Goal: Task Accomplishment & Management: Manage account settings

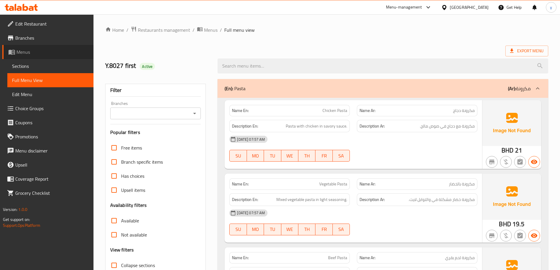
click at [61, 58] on link "Menus" at bounding box center [47, 52] width 91 height 14
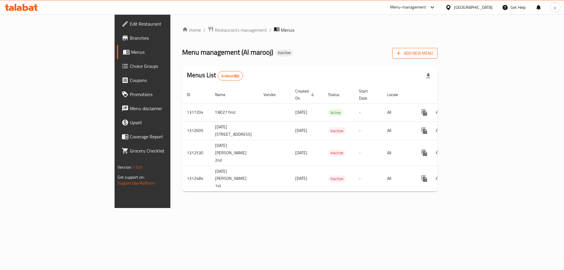
click at [433, 56] on span "Add New Menu" at bounding box center [415, 53] width 36 height 7
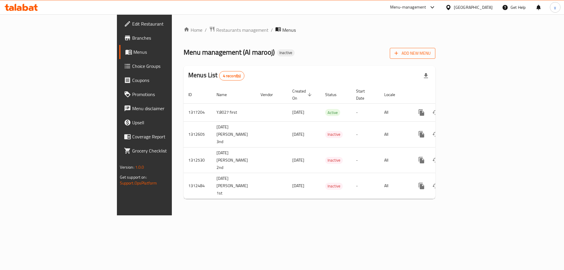
click at [431, 55] on span "Add New Menu" at bounding box center [413, 53] width 36 height 7
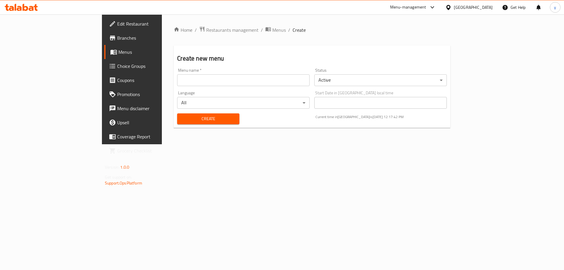
click at [246, 77] on input "text" at bounding box center [243, 80] width 133 height 12
type input "Y.8027secound"
click at [207, 120] on span "Create" at bounding box center [208, 118] width 53 height 7
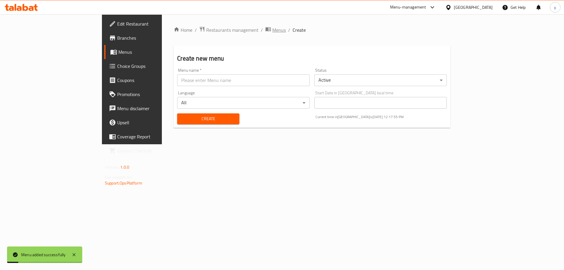
click at [265, 30] on span "breadcrumb" at bounding box center [268, 30] width 7 height 8
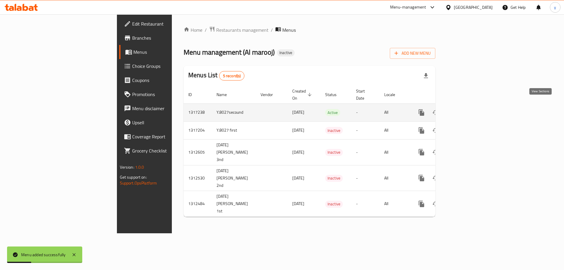
click at [467, 109] on icon "enhanced table" at bounding box center [463, 112] width 7 height 7
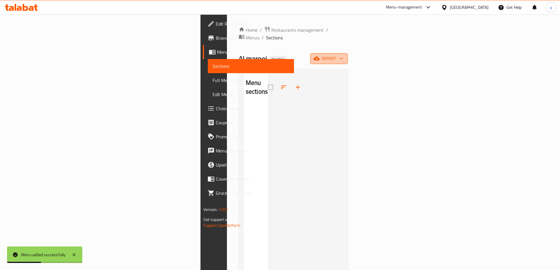
click at [348, 55] on button "import" at bounding box center [329, 58] width 38 height 11
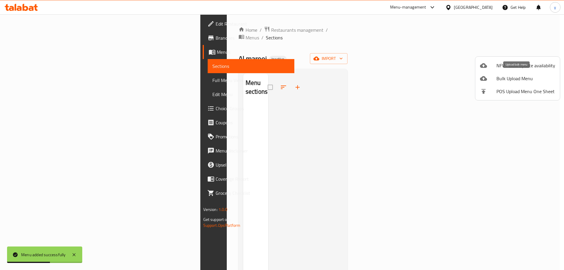
click at [522, 79] on span "Bulk Upload Menu" at bounding box center [526, 78] width 59 height 7
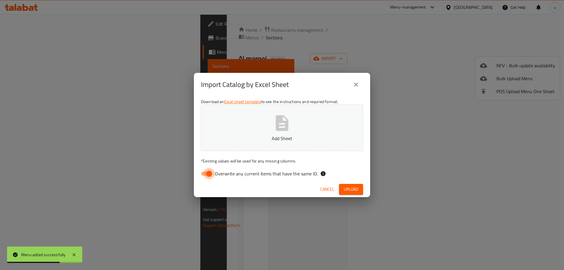
click at [214, 173] on input "Overwrite any current items that have the same ID." at bounding box center [208, 173] width 33 height 11
checkbox input "false"
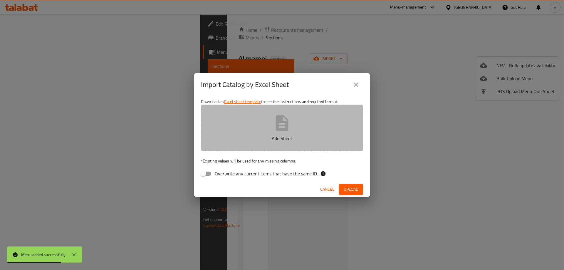
click at [254, 140] on p "Add Sheet" at bounding box center [282, 138] width 144 height 7
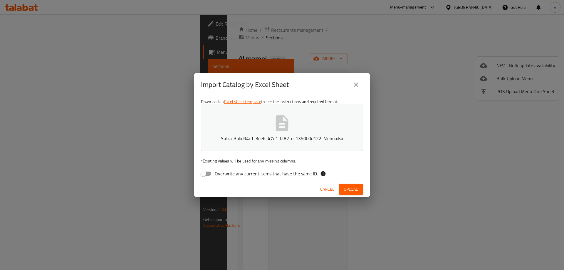
click at [349, 189] on span "Upload" at bounding box center [351, 189] width 15 height 7
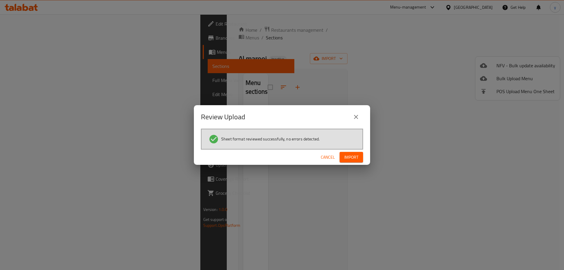
click at [331, 157] on span "Cancel" at bounding box center [328, 157] width 14 height 7
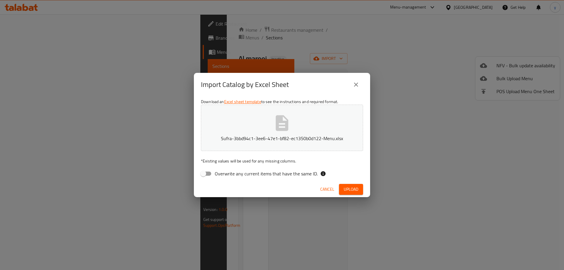
click at [317, 121] on button "Sufra-3bbd94c1-3ee6-47e1-bf82-ec1350b0d122-Menu.xlsx" at bounding box center [282, 128] width 162 height 46
click at [355, 189] on span "Upload" at bounding box center [351, 189] width 15 height 7
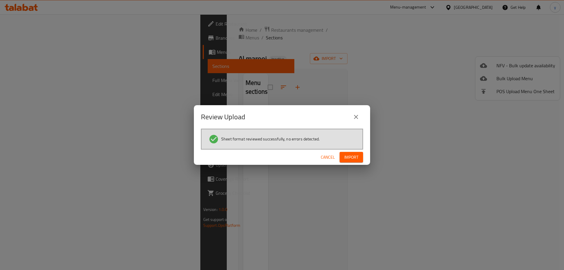
click at [357, 152] on button "Import" at bounding box center [352, 157] width 24 height 11
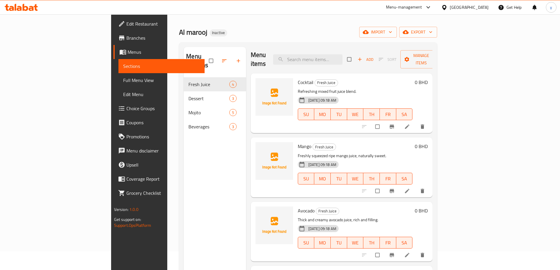
scroll to position [29, 0]
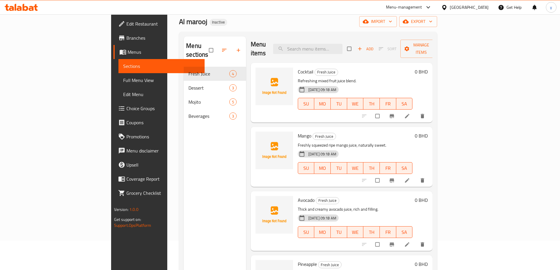
click at [123, 80] on span "Full Menu View" at bounding box center [161, 80] width 77 height 7
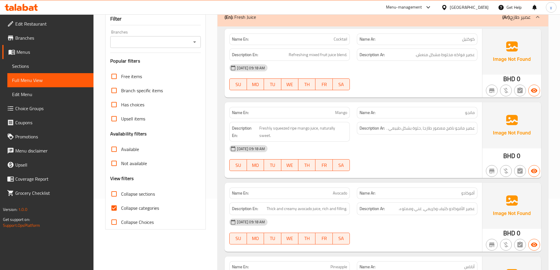
scroll to position [118, 0]
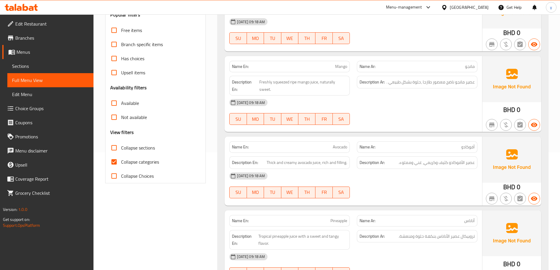
click at [149, 161] on span "Collapse categories" at bounding box center [140, 161] width 38 height 7
click at [121, 161] on input "Collapse categories" at bounding box center [114, 162] width 14 height 14
checkbox input "false"
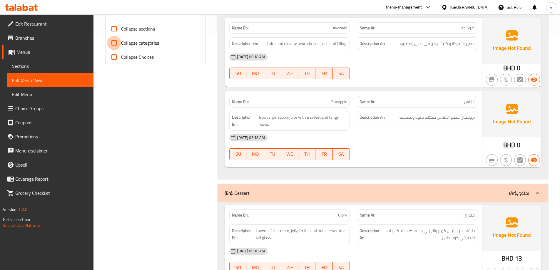
scroll to position [264, 0]
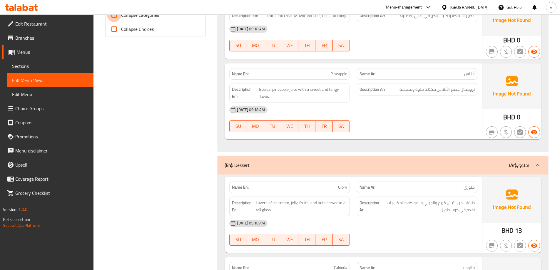
click at [343, 186] on span "Glory" at bounding box center [342, 187] width 9 height 6
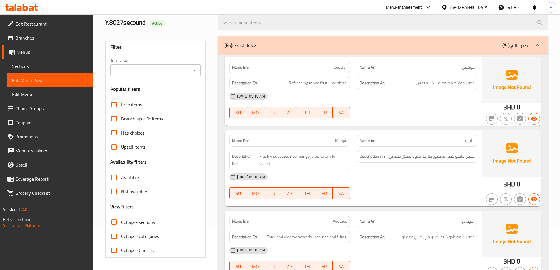
scroll to position [0, 0]
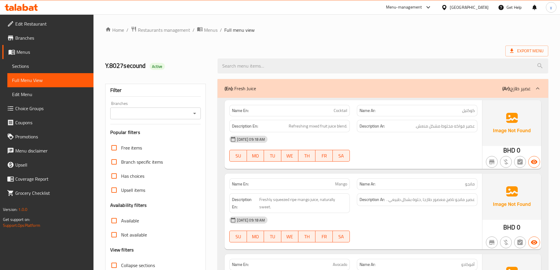
click at [337, 30] on ol "Home / Restaurants management / Menus / Full menu view" at bounding box center [326, 30] width 443 height 8
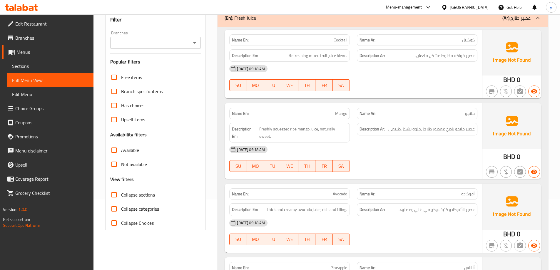
scroll to position [82, 0]
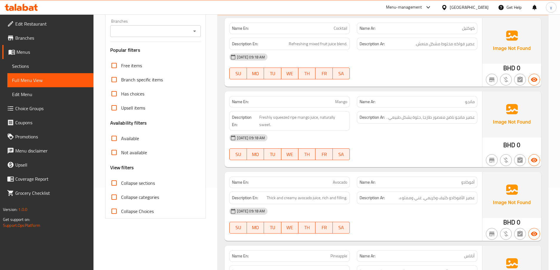
click at [375, 78] on div at bounding box center [417, 79] width 128 height 7
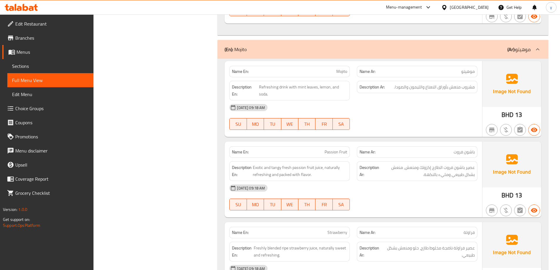
scroll to position [658, 0]
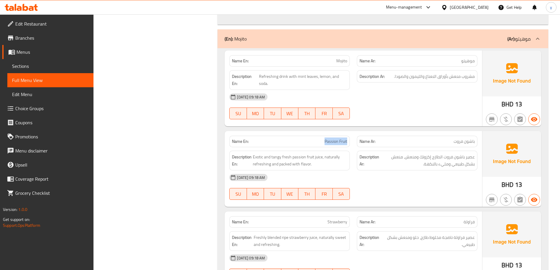
drag, startPoint x: 330, startPoint y: 140, endPoint x: 353, endPoint y: 140, distance: 22.3
click at [353, 140] on div "Name En: Passion Fruit" at bounding box center [290, 141] width 128 height 19
copy span "Passion Fruit"
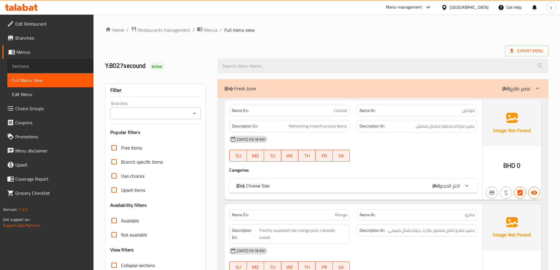
click at [22, 66] on span "Sections" at bounding box center [50, 66] width 77 height 7
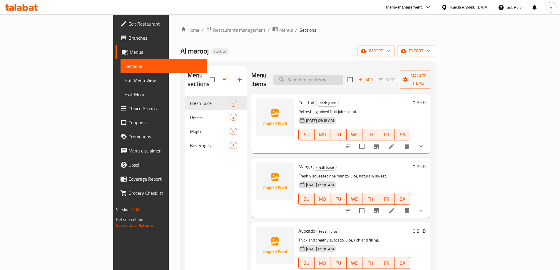
click at [330, 78] on input "search" at bounding box center [307, 80] width 69 height 10
click at [334, 79] on input "search" at bounding box center [307, 80] width 69 height 10
paste input "Passion Fruit"
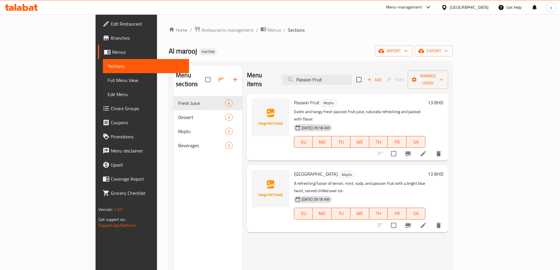
type input "Passion Fruit"
click at [427, 150] on icon at bounding box center [423, 153] width 7 height 7
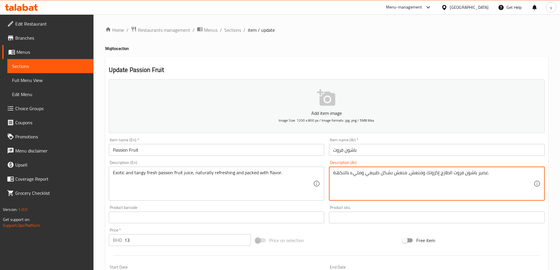
click at [415, 173] on textarea "عصير باشون فروت الطازج إكزوتك ومنعش، منعش بشكل طبيعي ومليء بالنكهة." at bounding box center [433, 184] width 200 height 28
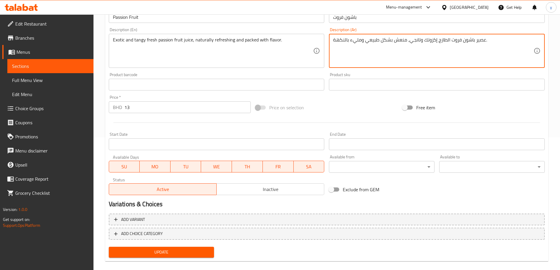
scroll to position [140, 0]
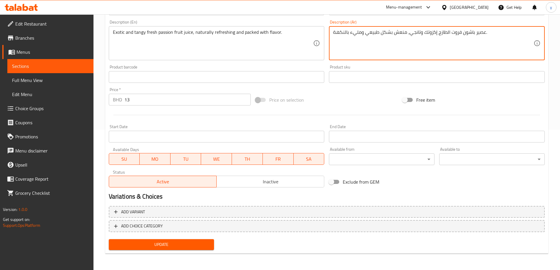
type textarea "عصير باشون فروت الطازج إكزوتك وتانجي، منعش بشكل طبيعي ومليء بالنكهة."
click at [198, 247] on span "Update" at bounding box center [161, 244] width 96 height 7
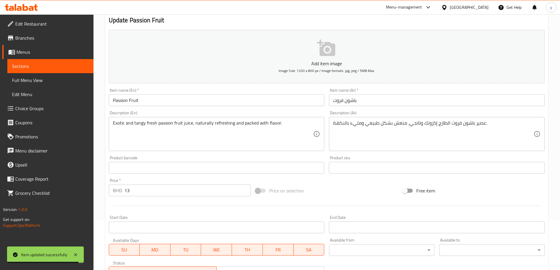
scroll to position [0, 0]
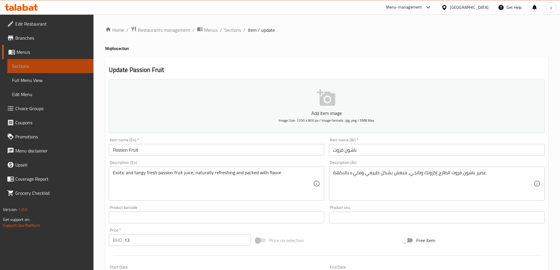
click at [45, 63] on span "Sections" at bounding box center [50, 66] width 77 height 7
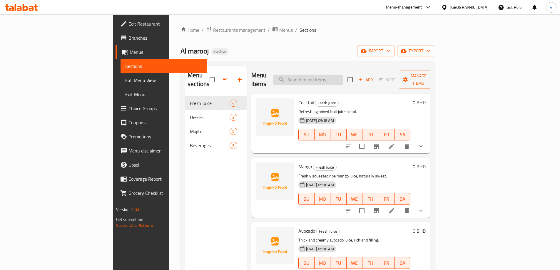
click at [339, 75] on input "search" at bounding box center [307, 80] width 69 height 10
paste input "Blue Lagoon N"
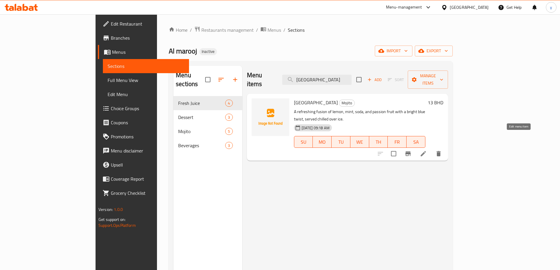
type input "[GEOGRAPHIC_DATA]"
click at [427, 150] on icon at bounding box center [423, 153] width 7 height 7
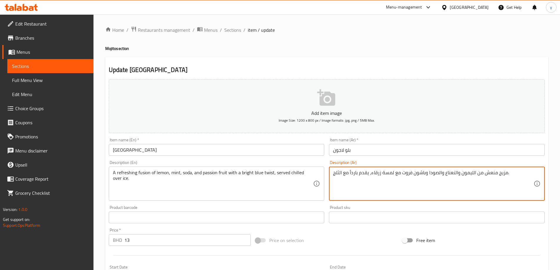
drag, startPoint x: 391, startPoint y: 172, endPoint x: 385, endPoint y: 172, distance: 6.8
click at [391, 172] on textarea "مزيج منعش من الليمون والنعناع والصودا وباشون فروت مع لمسة زرقاء، يقدم بارداً مع…" at bounding box center [433, 184] width 200 height 28
drag, startPoint x: 391, startPoint y: 172, endPoint x: 375, endPoint y: 172, distance: 16.2
click at [375, 172] on textarea "مزيج منعش من الليمون والنعناع والصودا وباشون فروت مع لمسة زرقاء، يقدم بارداً مع…" at bounding box center [433, 184] width 200 height 28
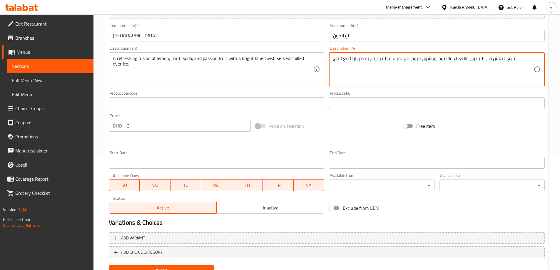
scroll to position [140, 0]
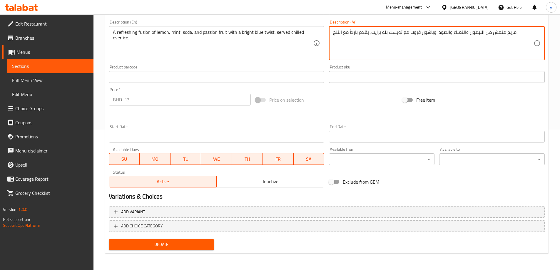
type textarea "مزيج منعش من الليمون والنعناع والصودا وباشون فروت مع تويست بلو برايت، يقدم بارد…"
click at [198, 244] on span "Update" at bounding box center [161, 244] width 96 height 7
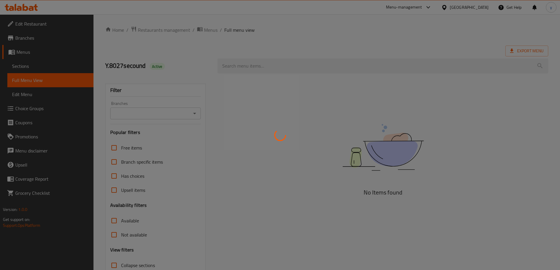
scroll to position [43, 0]
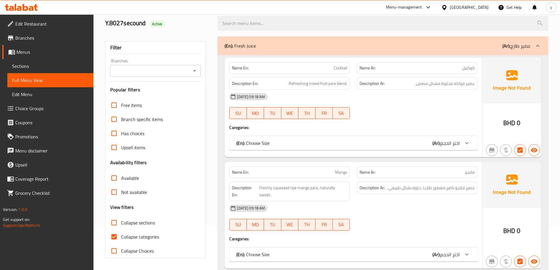
click at [132, 237] on span "Collapse categories" at bounding box center [140, 236] width 38 height 7
click at [121, 237] on input "Collapse categories" at bounding box center [114, 237] width 14 height 14
checkbox input "false"
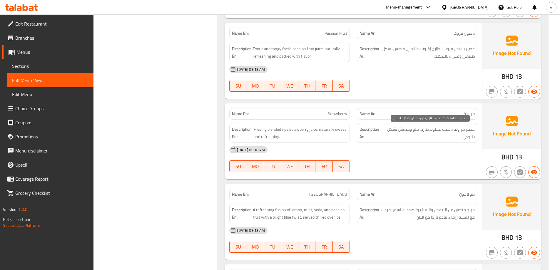
scroll to position [1224, 0]
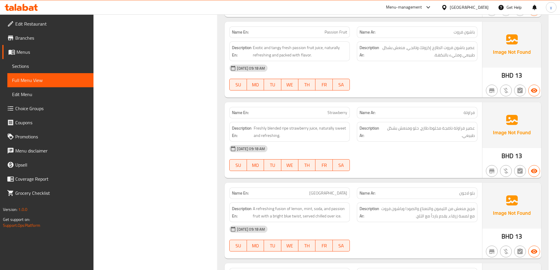
click at [385, 146] on div "[DATE] 09:18 AM" at bounding box center [353, 149] width 255 height 14
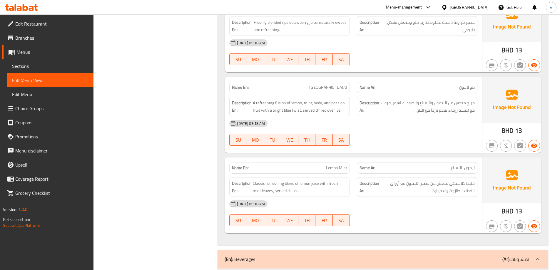
scroll to position [1341, 0]
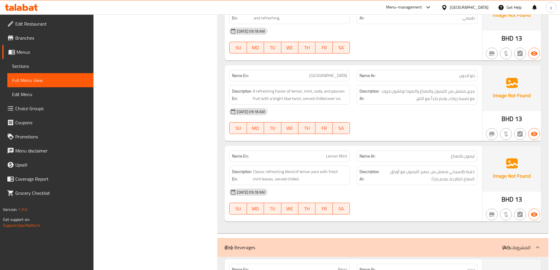
click at [421, 122] on div "14-10-2025 09:18 AM SU MO TU WE TH FR SA" at bounding box center [353, 121] width 255 height 33
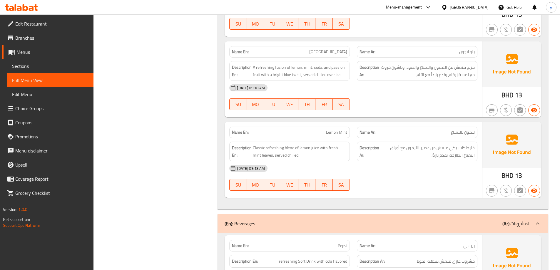
scroll to position [1365, 0]
drag, startPoint x: 322, startPoint y: 52, endPoint x: 346, endPoint y: 51, distance: 24.1
click at [346, 51] on p "Name En: Blue Lagoon" at bounding box center [289, 52] width 115 height 6
click at [380, 94] on div "[DATE] 09:18 AM" at bounding box center [353, 88] width 255 height 14
drag, startPoint x: 322, startPoint y: 52, endPoint x: 361, endPoint y: 57, distance: 39.1
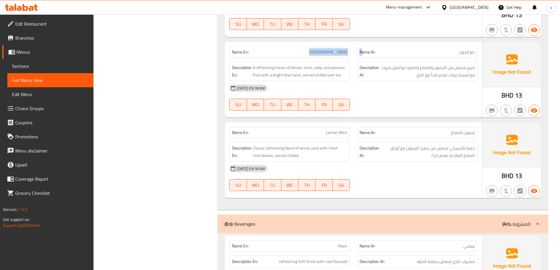
click at [361, 57] on div "Name En: Blue Lagoon Name Ar: بلو لاجون" at bounding box center [353, 52] width 255 height 19
copy div "Blue Lagoon N"
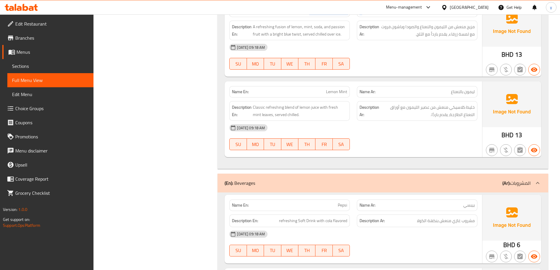
scroll to position [1423, 0]
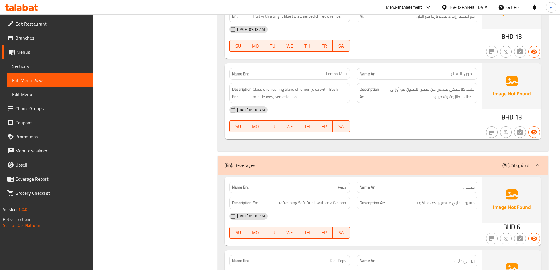
click at [384, 115] on div "[DATE] 09:18 AM" at bounding box center [353, 110] width 255 height 14
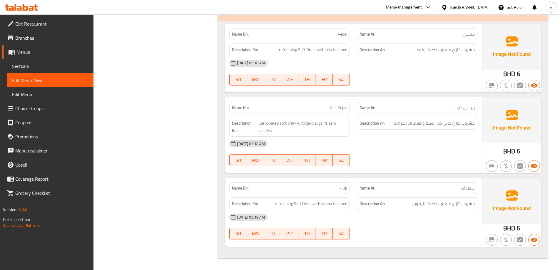
scroll to position [1577, 0]
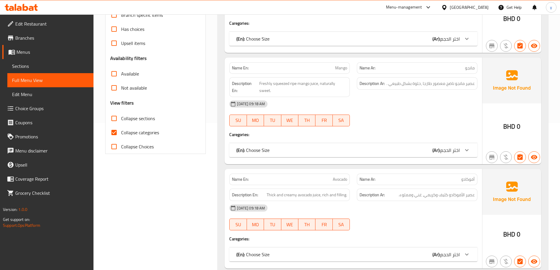
click at [140, 130] on span "Collapse categories" at bounding box center [140, 132] width 38 height 7
click at [121, 130] on input "Collapse categories" at bounding box center [114, 132] width 14 height 14
checkbox input "false"
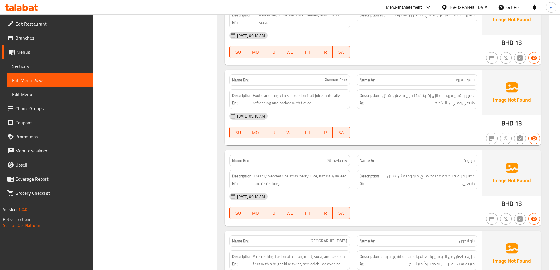
scroll to position [1165, 0]
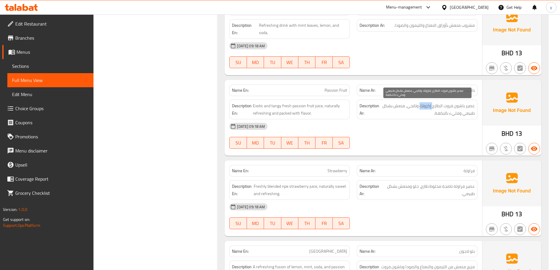
drag, startPoint x: 420, startPoint y: 109, endPoint x: 434, endPoint y: 107, distance: 13.4
click at [434, 107] on span "عصير باشون فروت الطازج إكزوتك وتانجي، منعش بشكل طبيعي ومليء بالنكهة." at bounding box center [427, 109] width 94 height 14
click at [432, 123] on div "[DATE] 09:18 AM" at bounding box center [353, 126] width 255 height 14
click at [427, 106] on span "عصير باشون فروت الطازج إكزوتك وتانجي، منعش بشكل طبيعي ومليء بالنكهة." at bounding box center [427, 109] width 94 height 14
click at [428, 108] on span "عصير باشون فروت الطازج إكزوتك وتانجي، منعش بشكل طبيعي ومليء بالنكهة." at bounding box center [427, 109] width 94 height 14
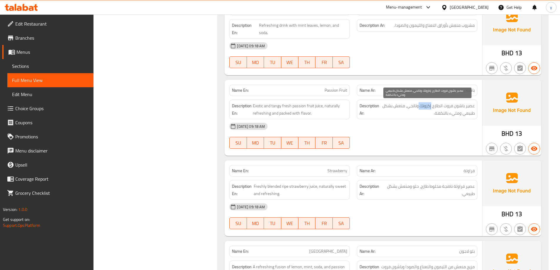
click at [428, 108] on span "عصير باشون فروت الطازج إكزوتك وتانجي، منعش بشكل طبيعي ومليء بالنكهة." at bounding box center [427, 109] width 94 height 14
copy span "إكزوتك"
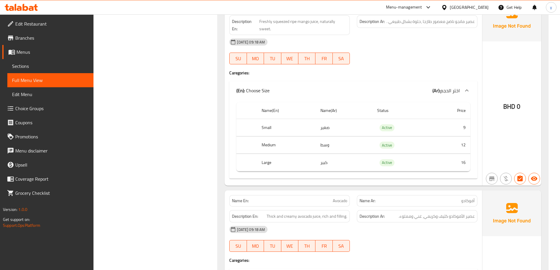
scroll to position [235, 0]
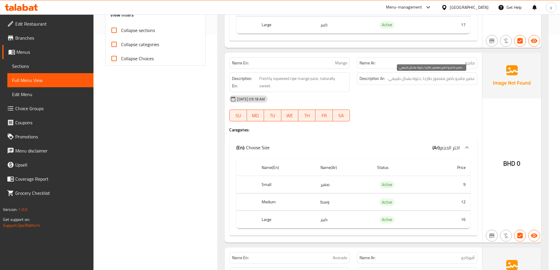
click at [412, 79] on span "عصير مانجو ناضج معصور طازجا ،حلوة بشكل طبيعي ." at bounding box center [430, 78] width 88 height 7
click at [427, 163] on th "Status" at bounding box center [401, 167] width 58 height 17
click at [469, 79] on span "عصير مانجو ناضج معصور طازجا ،حلوة بشكل طبيعي ." at bounding box center [430, 78] width 88 height 7
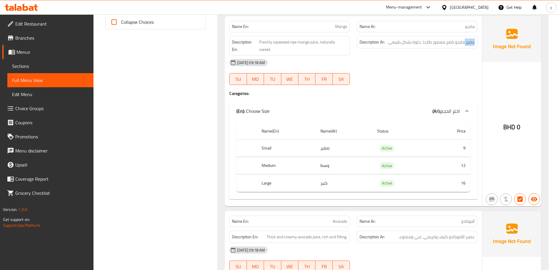
scroll to position [206, 0]
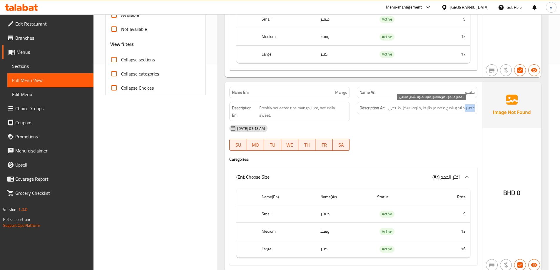
click at [470, 108] on span "عصير مانجو ناضج معصور طازجا ،حلوة بشكل طبيعي ." at bounding box center [430, 107] width 88 height 7
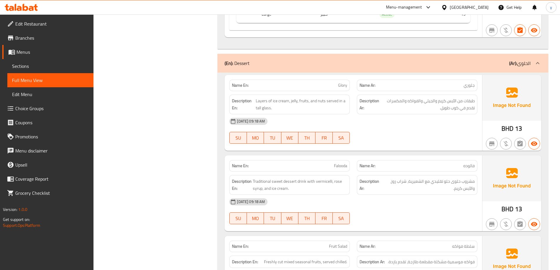
scroll to position [911, 0]
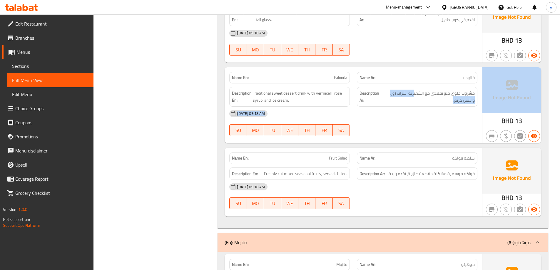
drag, startPoint x: 415, startPoint y: 95, endPoint x: 484, endPoint y: 94, distance: 69.1
click at [484, 94] on div "Name En: Falooda Name Ar: فالوده Description En: Traditional sweet dessert drin…" at bounding box center [382, 105] width 316 height 76
click at [484, 94] on img at bounding box center [511, 90] width 59 height 46
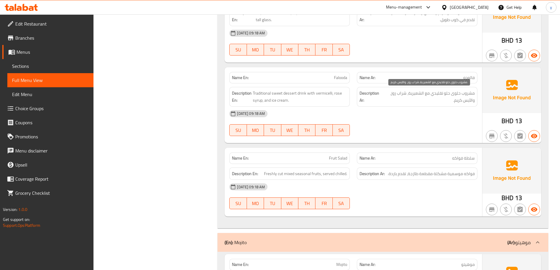
click at [457, 94] on span "مشروب حلوى حلو تقليدي مع الشعيرية، شراب روز، والآيس كريم." at bounding box center [428, 97] width 92 height 14
click at [402, 95] on span "مشروب حلوى حلو تقليدي مع الشعيرية، شراب روز، والآيس كريم." at bounding box center [428, 97] width 92 height 14
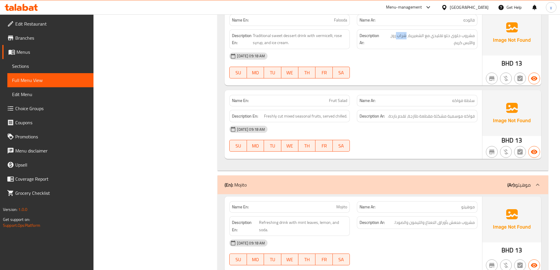
scroll to position [970, 0]
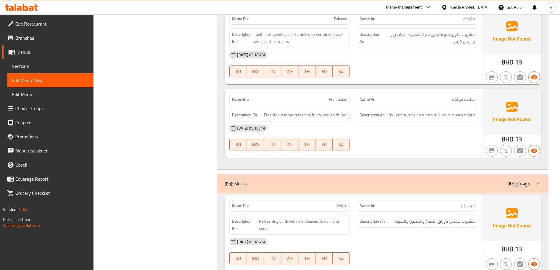
click at [461, 103] on div "Name Ar: سلطة فواكه" at bounding box center [417, 99] width 120 height 11
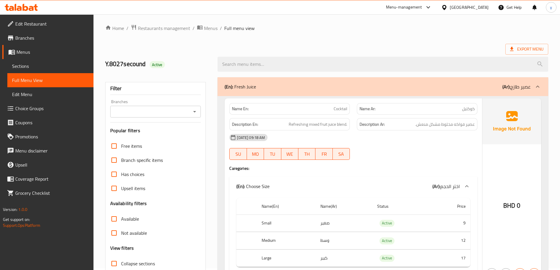
scroll to position [0, 0]
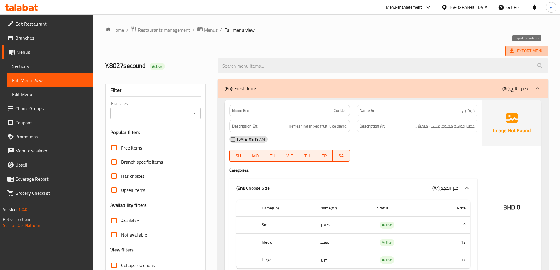
click at [527, 53] on span "Export Menu" at bounding box center [526, 50] width 33 height 7
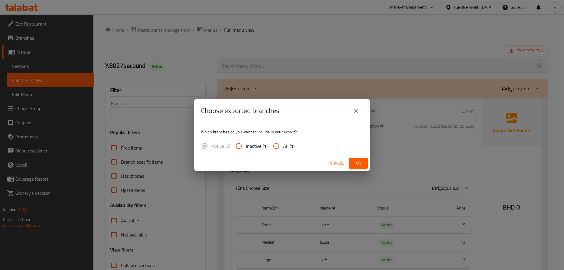
click at [286, 145] on span "All (1)" at bounding box center [288, 145] width 11 height 7
click at [283, 145] on input "All (1)" at bounding box center [276, 146] width 14 height 14
radio input "true"
click at [360, 163] on span "Ok" at bounding box center [358, 163] width 9 height 7
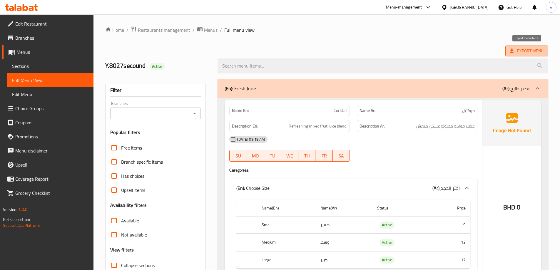
click at [529, 51] on span "Export Menu" at bounding box center [526, 50] width 33 height 7
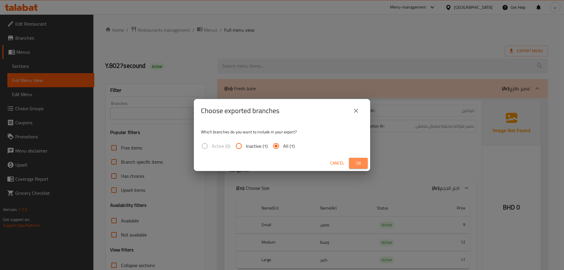
click at [355, 160] on span "Ok" at bounding box center [358, 163] width 9 height 7
